Goal: Obtain resource: Download file/media

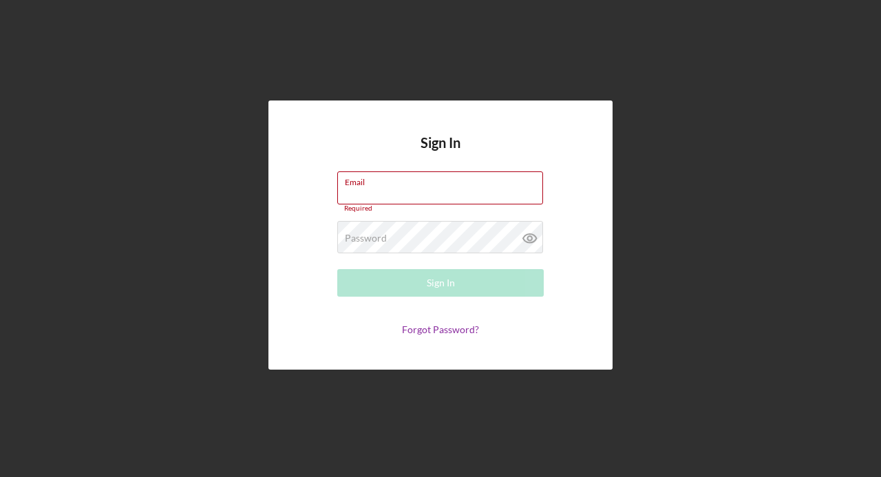
type input "[EMAIL_ADDRESS][DOMAIN_NAME]"
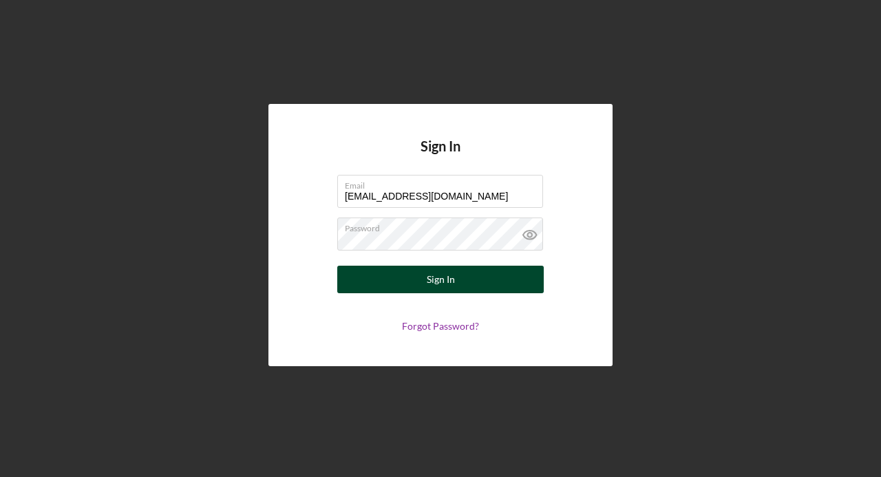
click at [390, 275] on button "Sign In" at bounding box center [440, 280] width 207 height 28
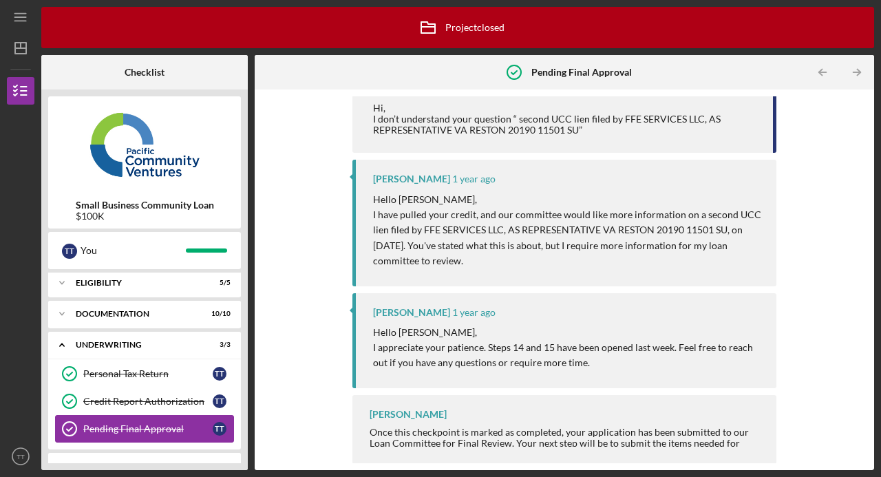
scroll to position [25, 0]
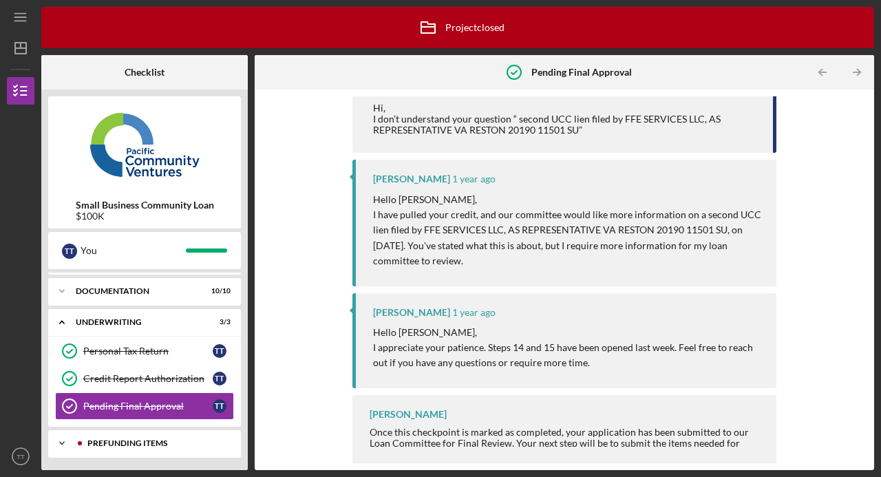
click at [145, 441] on div "Prefunding Items" at bounding box center [155, 443] width 136 height 8
click at [145, 441] on div "Prefunding Items" at bounding box center [150, 443] width 148 height 8
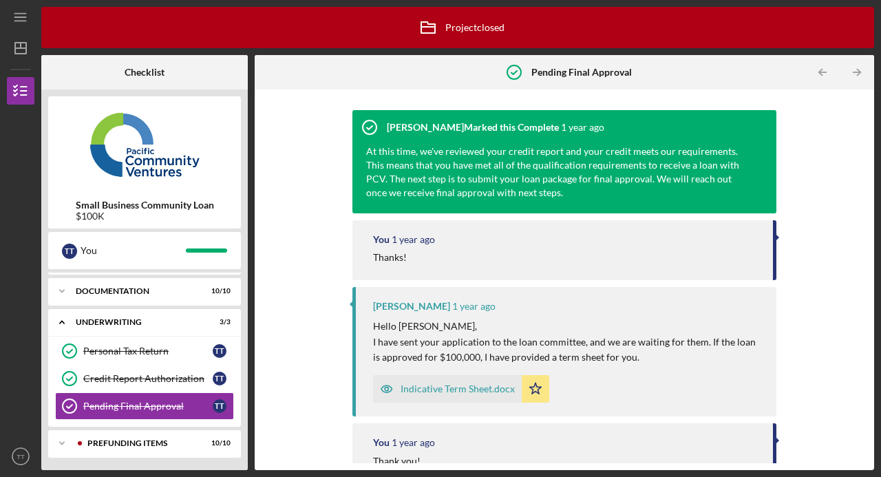
scroll to position [0, 0]
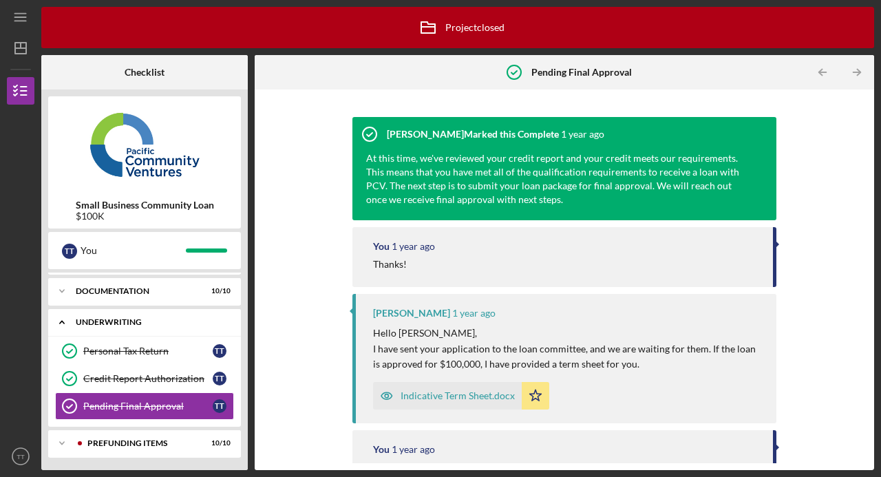
click at [149, 326] on div "Icon/Expander Underwriting 3 / 3" at bounding box center [144, 322] width 193 height 28
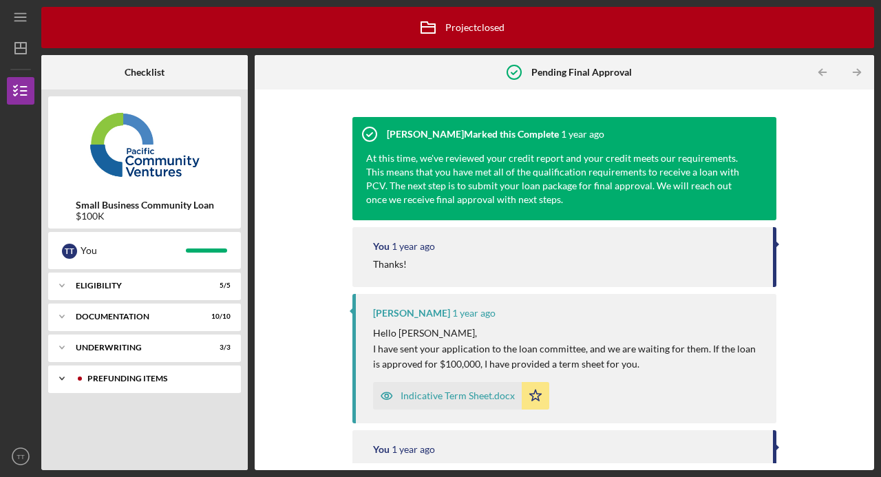
click at [156, 379] on div "Prefunding Items" at bounding box center [155, 378] width 136 height 8
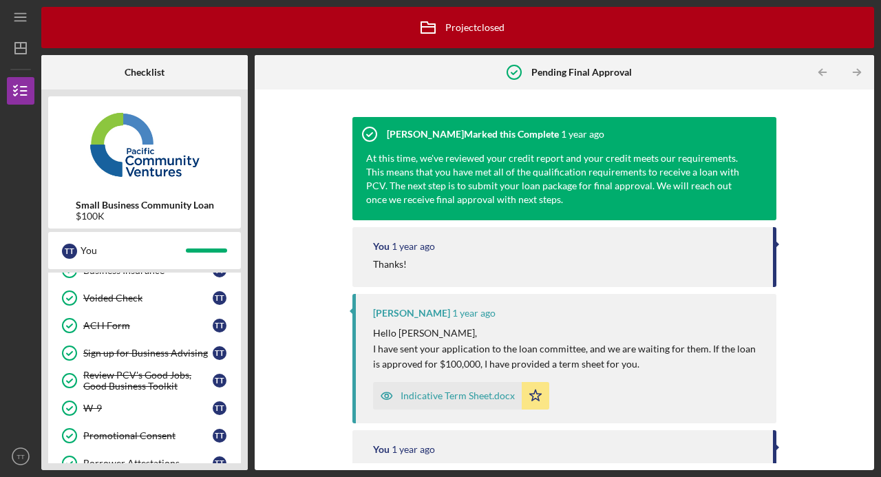
scroll to position [217, 0]
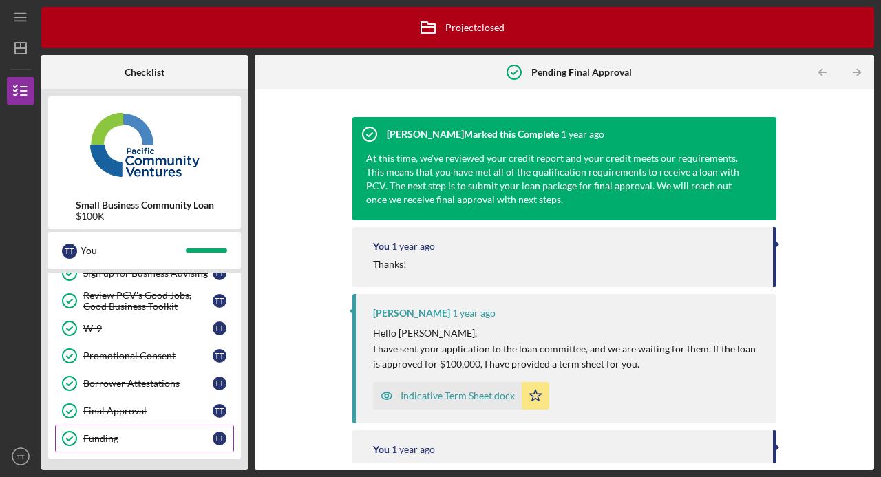
click at [135, 441] on div "Funding" at bounding box center [147, 438] width 129 height 11
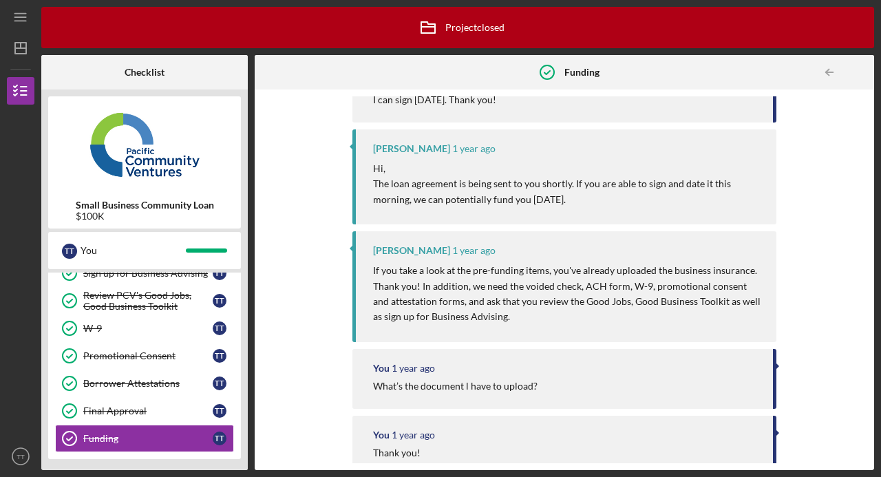
scroll to position [633, 0]
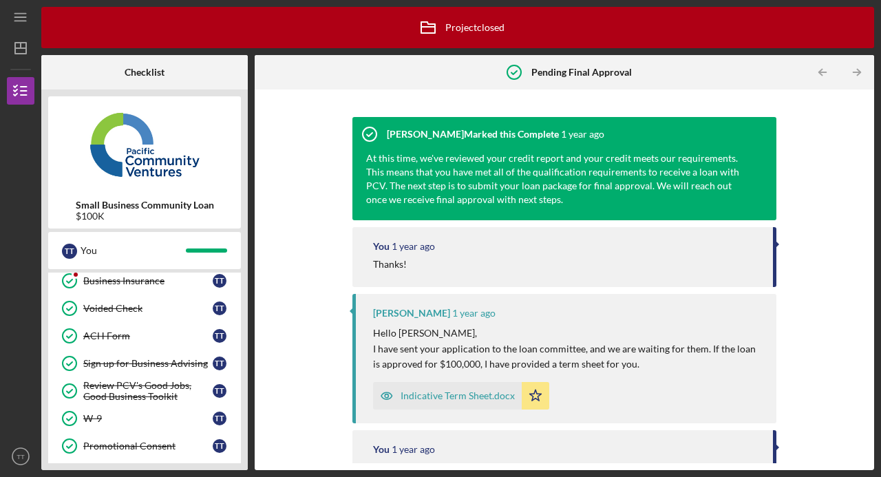
scroll to position [63, 0]
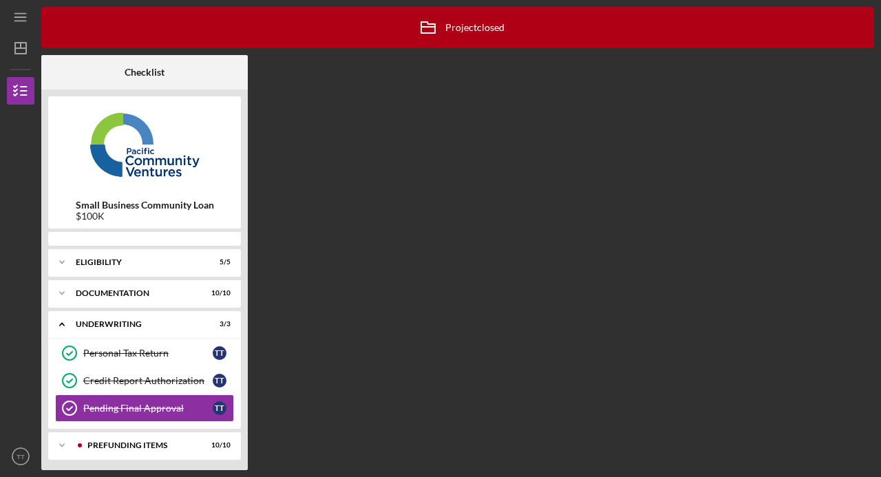
scroll to position [3, 0]
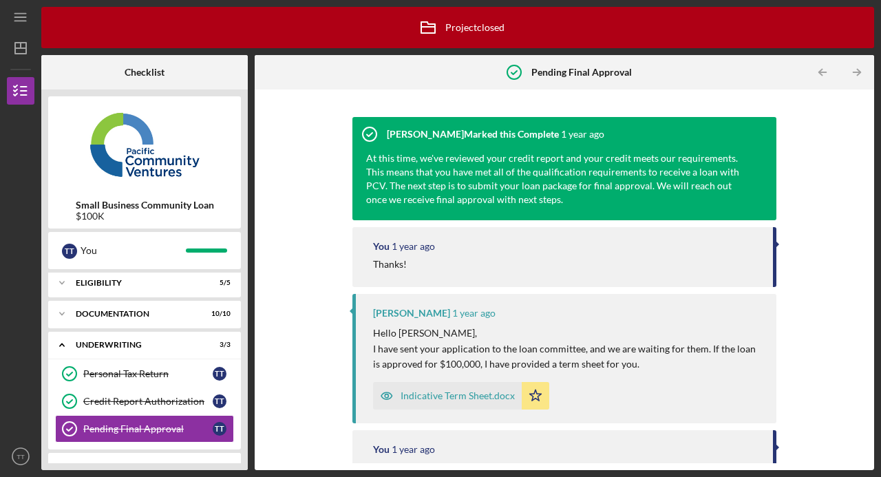
click at [472, 398] on div "Indicative Term Sheet.docx" at bounding box center [458, 395] width 114 height 11
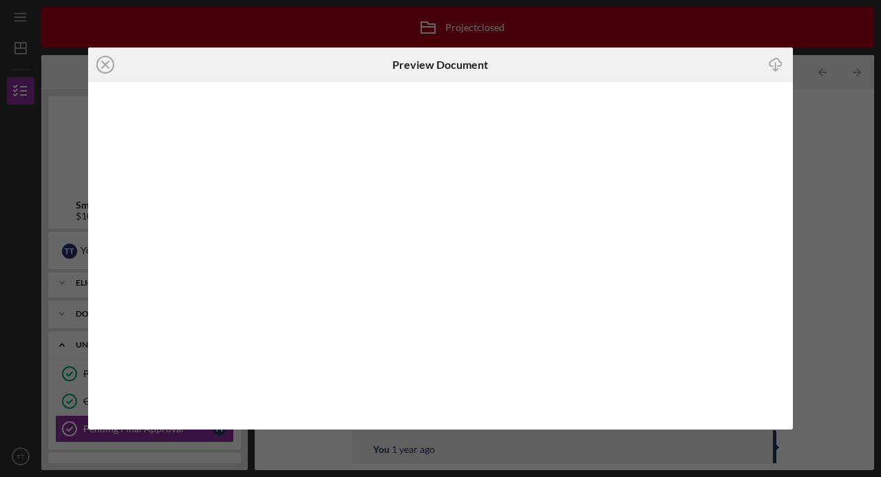
click at [774, 68] on icon "Icon/Download" at bounding box center [775, 65] width 31 height 31
click at [821, 121] on div "Icon/Close Preview Document Icon/Download" at bounding box center [440, 238] width 881 height 477
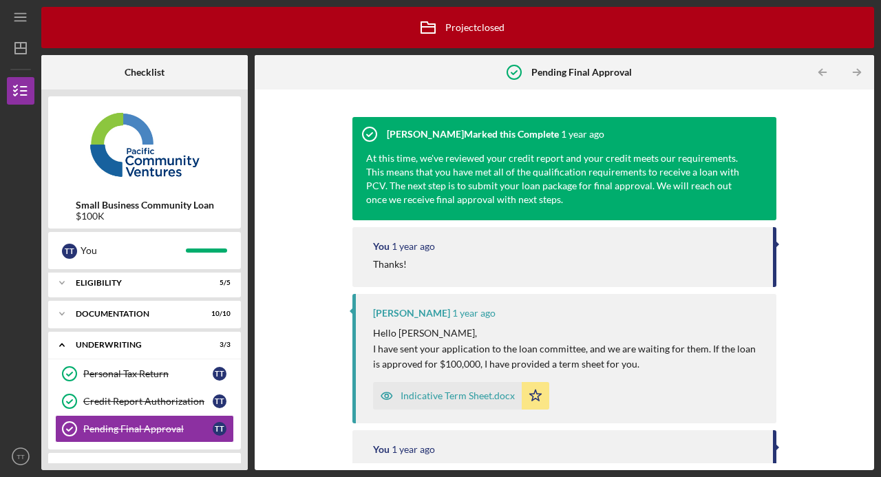
scroll to position [68, 0]
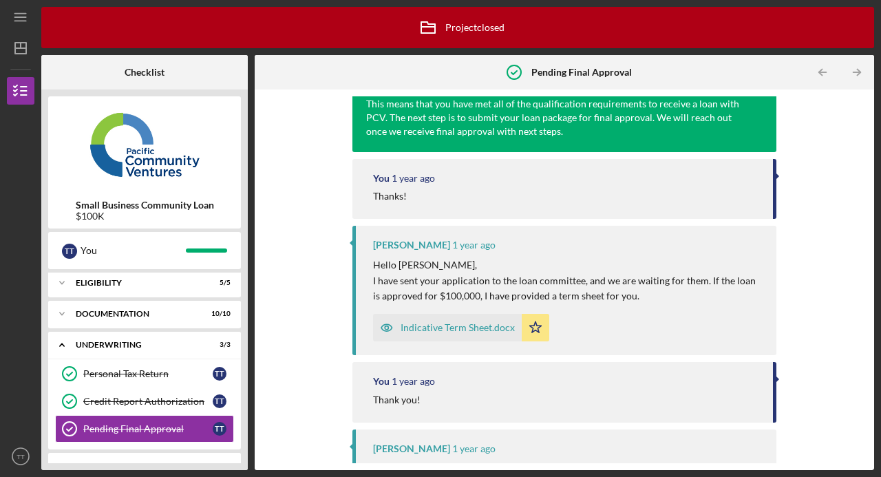
click at [467, 330] on div "Indicative Term Sheet.docx" at bounding box center [458, 327] width 114 height 11
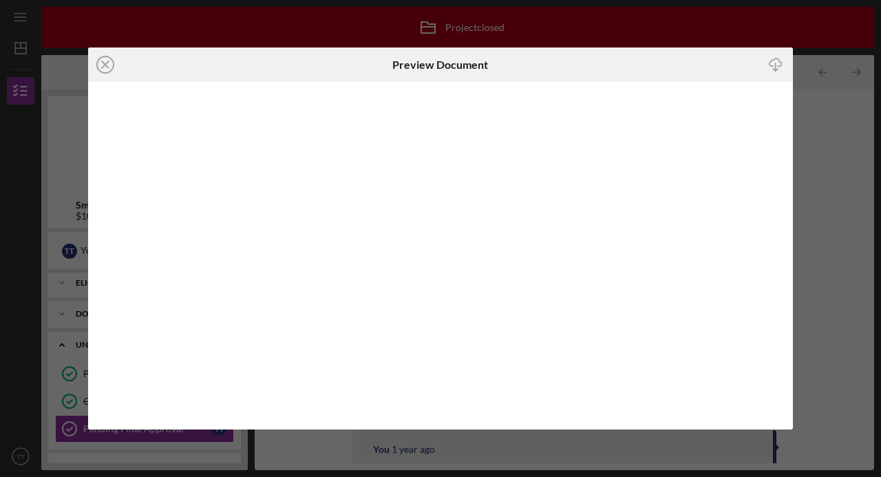
click at [826, 202] on div "Icon/Close Preview Document Icon/Download" at bounding box center [440, 238] width 881 height 477
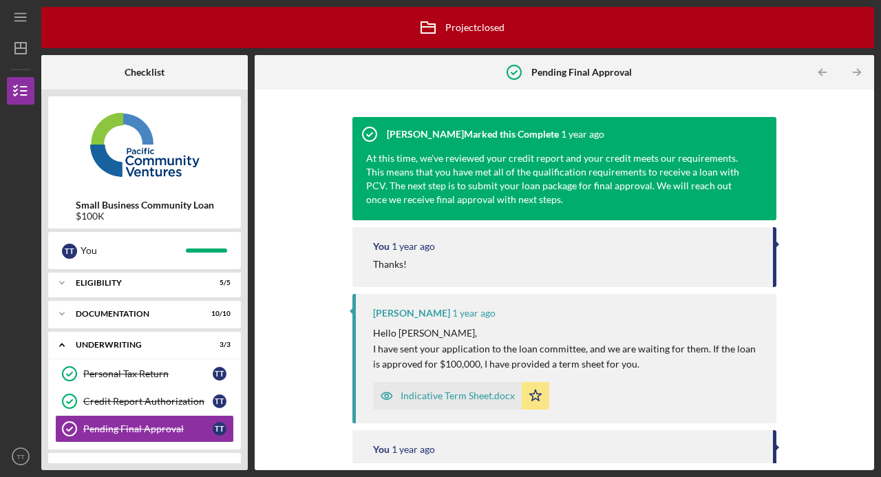
click at [432, 399] on div "Indicative Term Sheet.docx" at bounding box center [458, 395] width 114 height 11
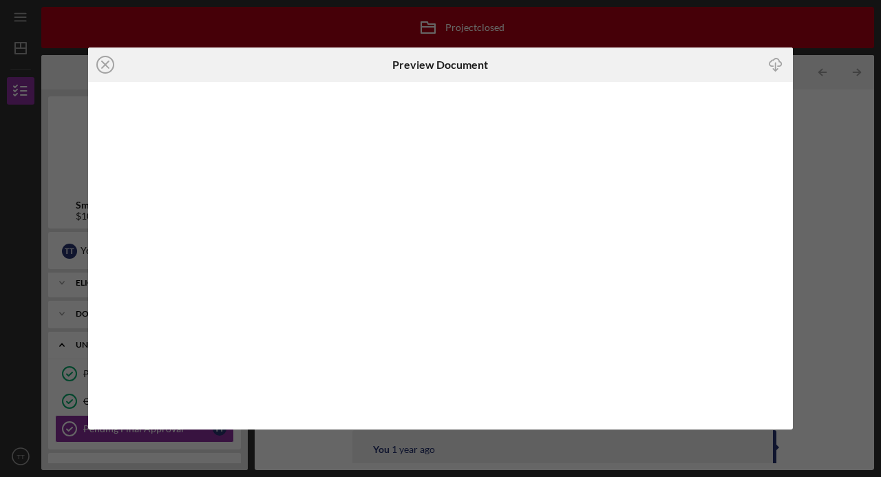
click at [821, 244] on div "Icon/Close Preview Document Icon/Download" at bounding box center [440, 238] width 881 height 477
